Goal: Book appointment/travel/reservation

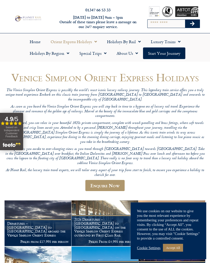
click at [108, 214] on figcaption "2026 Departures – Venice to London on the Venice Simplon Orient Express outboun…" at bounding box center [105, 229] width 67 height 31
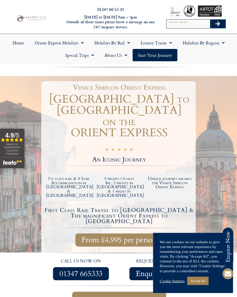
scroll to position [2, 0]
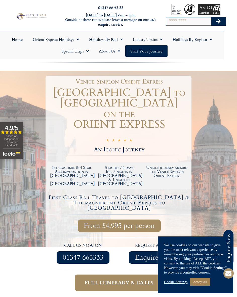
click at [123, 222] on span "From £4,995 per person" at bounding box center [119, 225] width 71 height 6
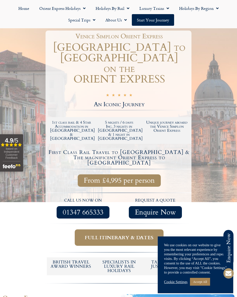
scroll to position [47, 0]
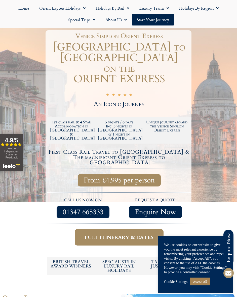
click at [121, 234] on span "Full itinerary & dates" at bounding box center [119, 237] width 69 height 6
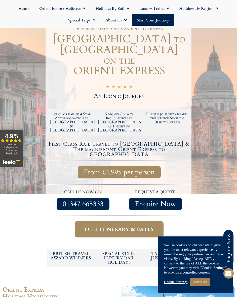
scroll to position [56, 0]
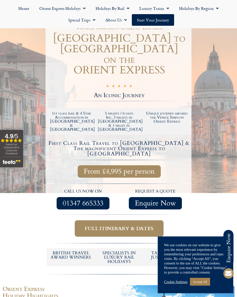
click at [177, 280] on link "Cookie Settings" at bounding box center [175, 281] width 23 height 5
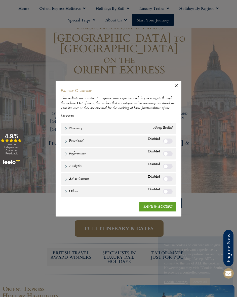
click at [159, 207] on link "SAVE & ACCEPT" at bounding box center [158, 206] width 37 height 9
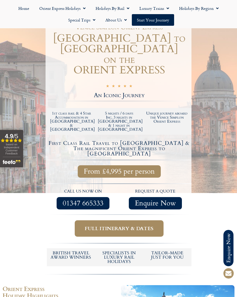
click at [112, 225] on span "Full itinerary & dates" at bounding box center [119, 228] width 69 height 6
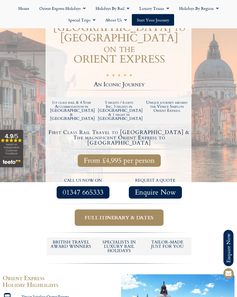
scroll to position [68, 0]
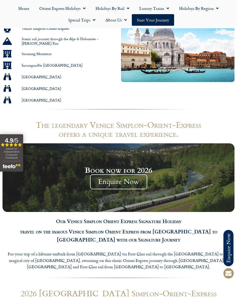
scroll to position [335, 0]
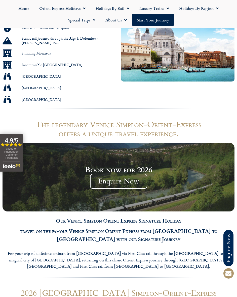
click at [117, 174] on span "Enquire Now" at bounding box center [118, 181] width 57 height 15
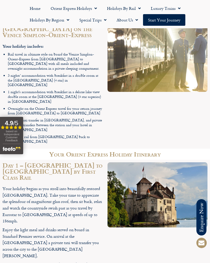
scroll to position [715, 0]
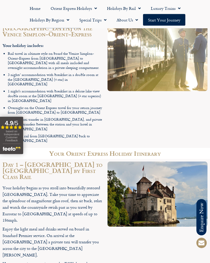
click at [154, 231] on div at bounding box center [157, 261] width 105 height 205
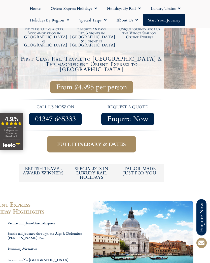
scroll to position [140, 14]
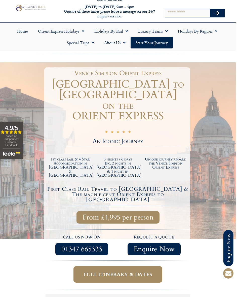
scroll to position [0, 1]
